Goal: Information Seeking & Learning: Learn about a topic

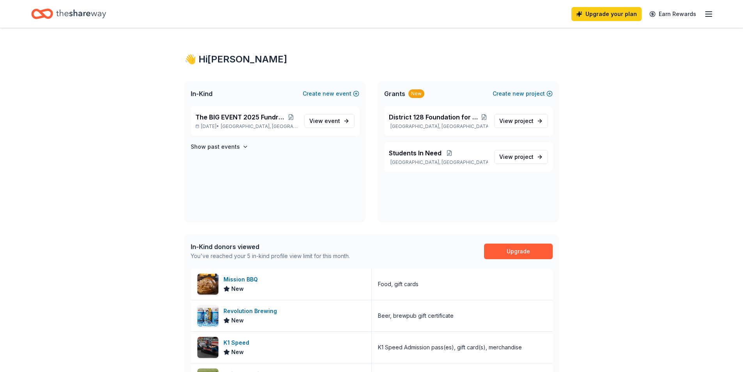
click at [708, 13] on icon "button" at bounding box center [708, 13] width 9 height 9
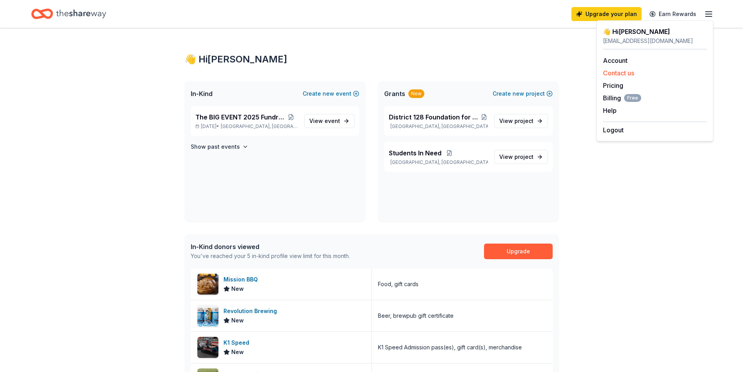
click at [623, 73] on button "Contact us" at bounding box center [618, 72] width 31 height 9
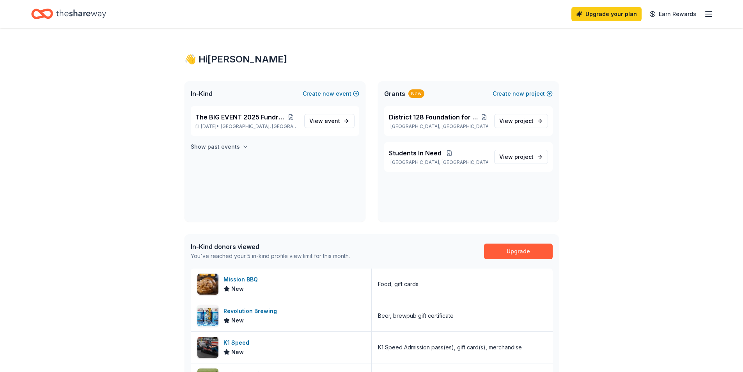
click at [218, 146] on h4 "Show past events" at bounding box center [215, 146] width 49 height 9
click at [165, 78] on div "👋 Hi [PERSON_NAME] In-Kind Create new event The BIG EVENT 2025 Fundraiser [DATE…" at bounding box center [371, 346] width 743 height 637
click at [325, 121] on span "event" at bounding box center [333, 120] width 16 height 7
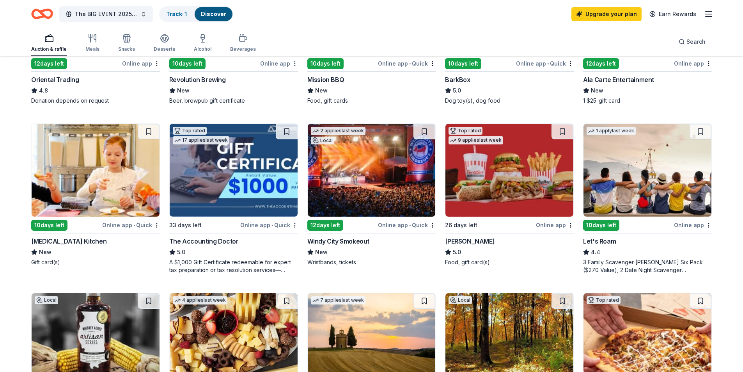
scroll to position [390, 0]
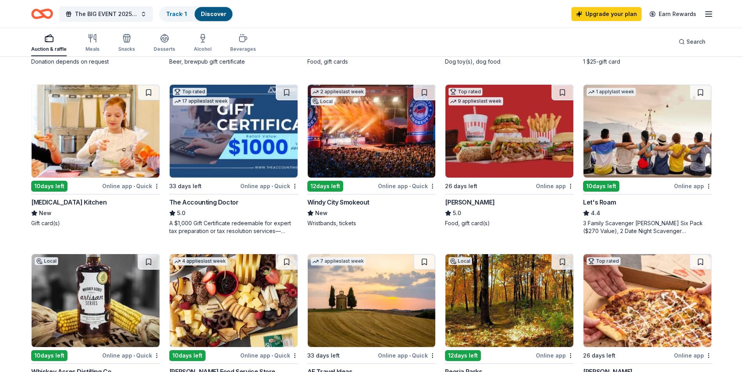
click at [360, 142] on img at bounding box center [372, 131] width 128 height 93
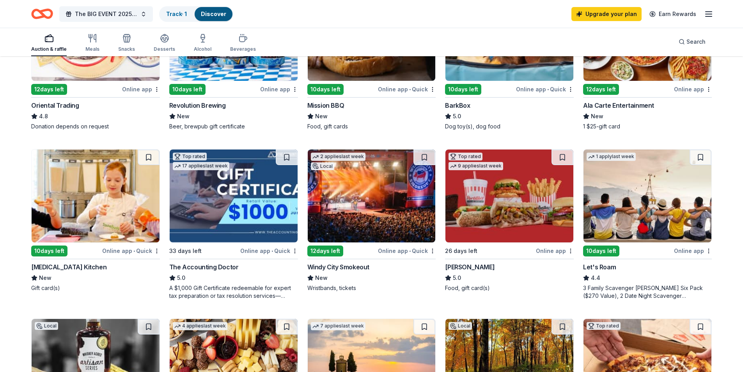
scroll to position [325, 0]
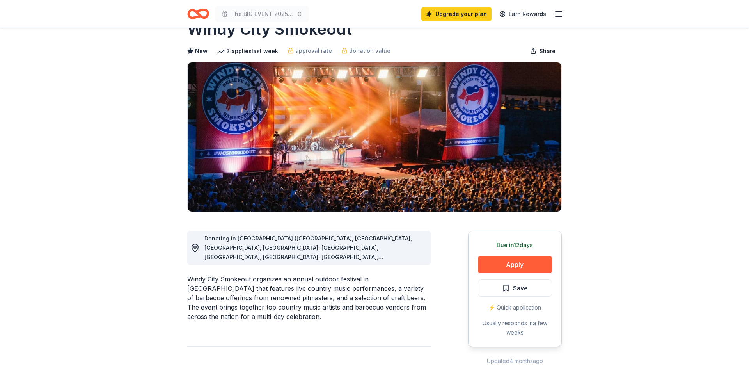
scroll to position [39, 0]
